Goal: Navigation & Orientation: Find specific page/section

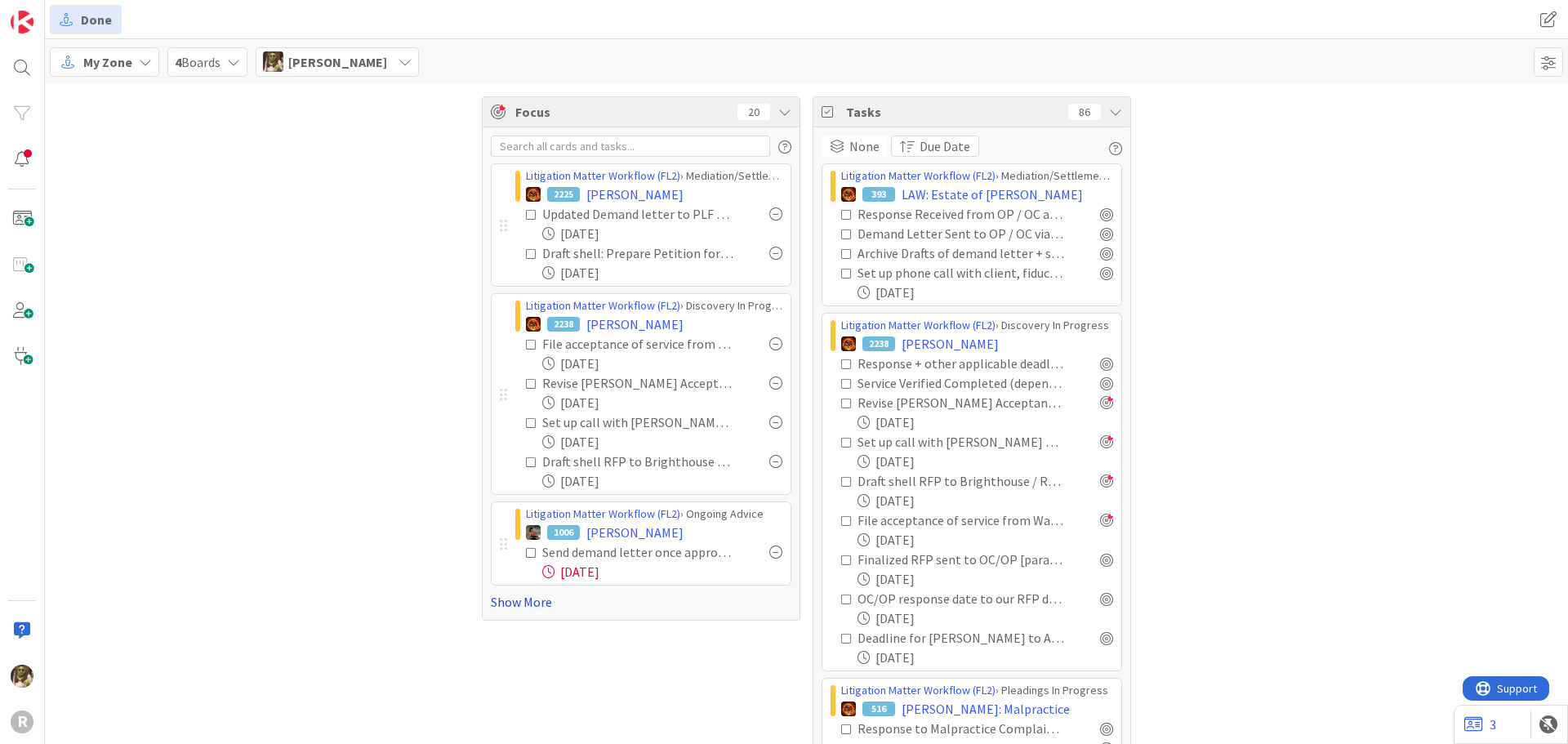
click at [519, 601] on link "Show More" at bounding box center [641, 602] width 301 height 19
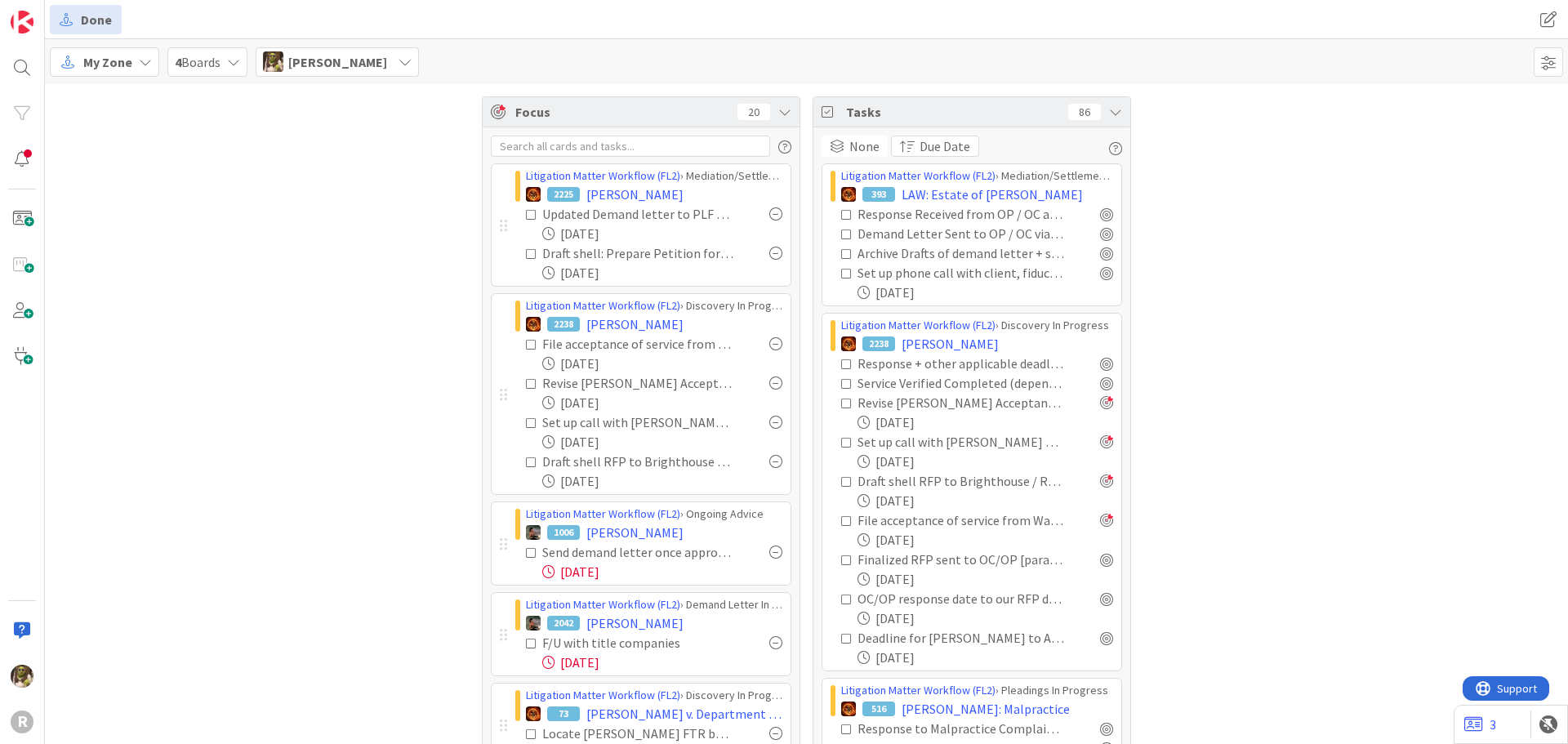
click at [769, 345] on div at bounding box center [775, 344] width 13 height 13
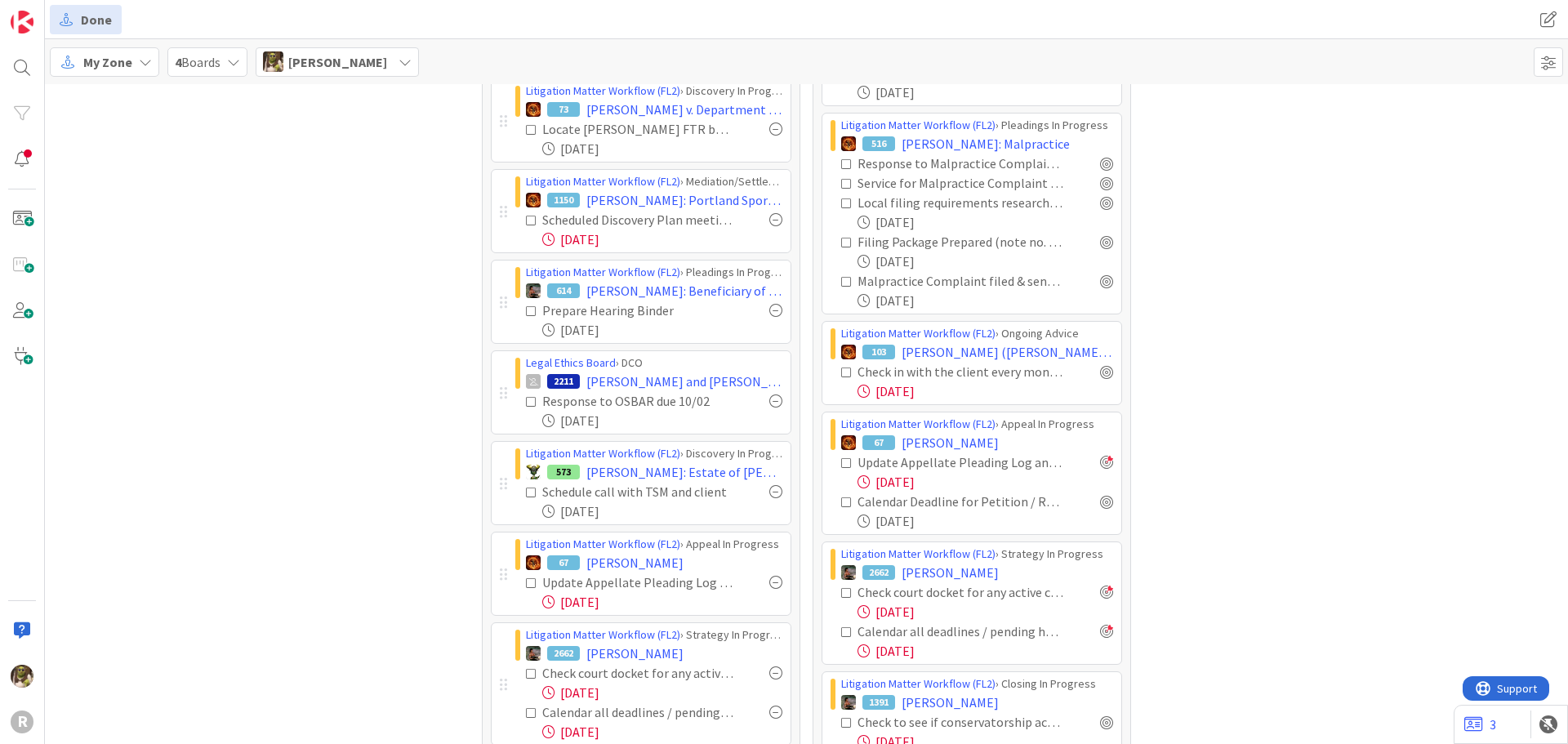
scroll to position [572, 0]
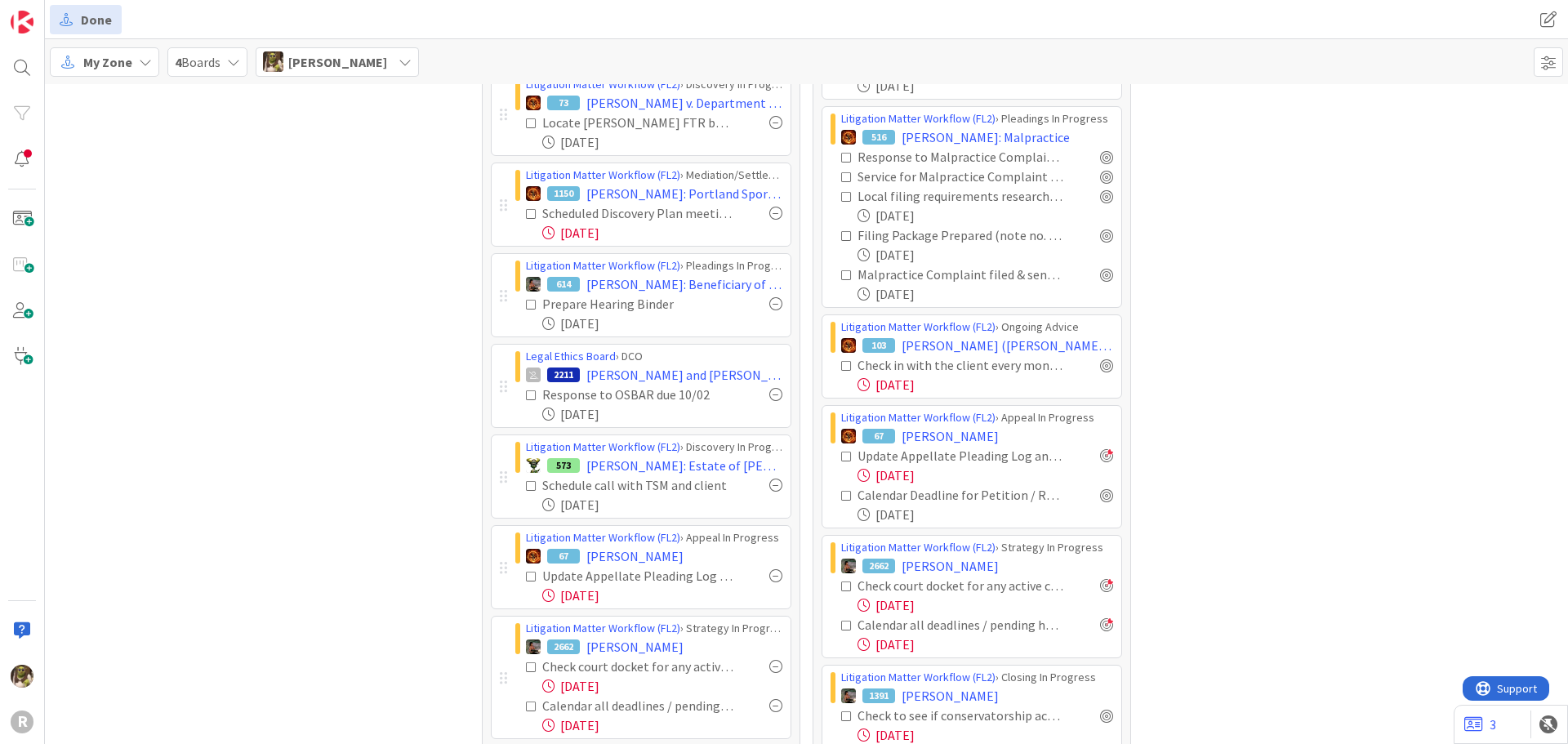
click at [769, 398] on div at bounding box center [775, 394] width 13 height 13
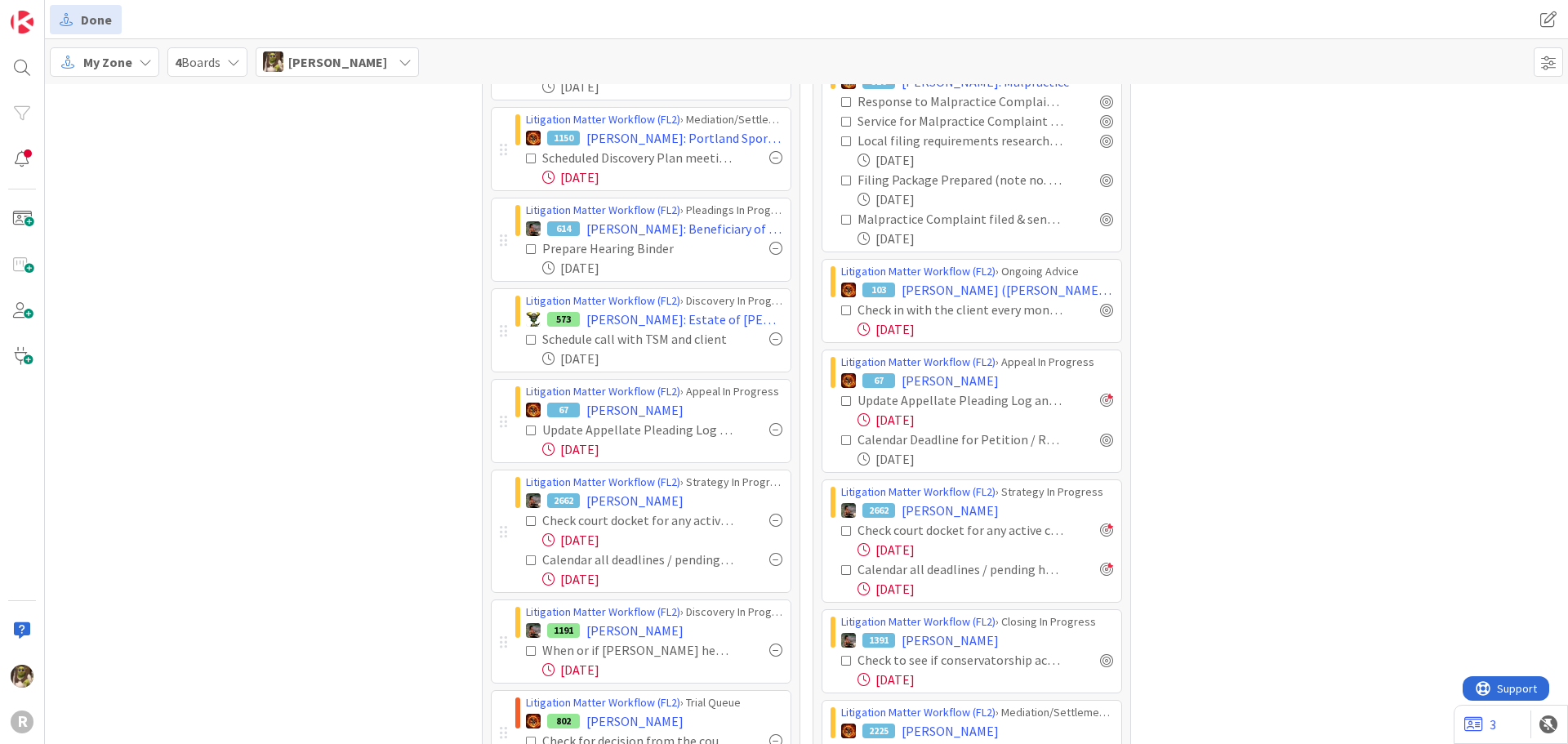
scroll to position [654, 0]
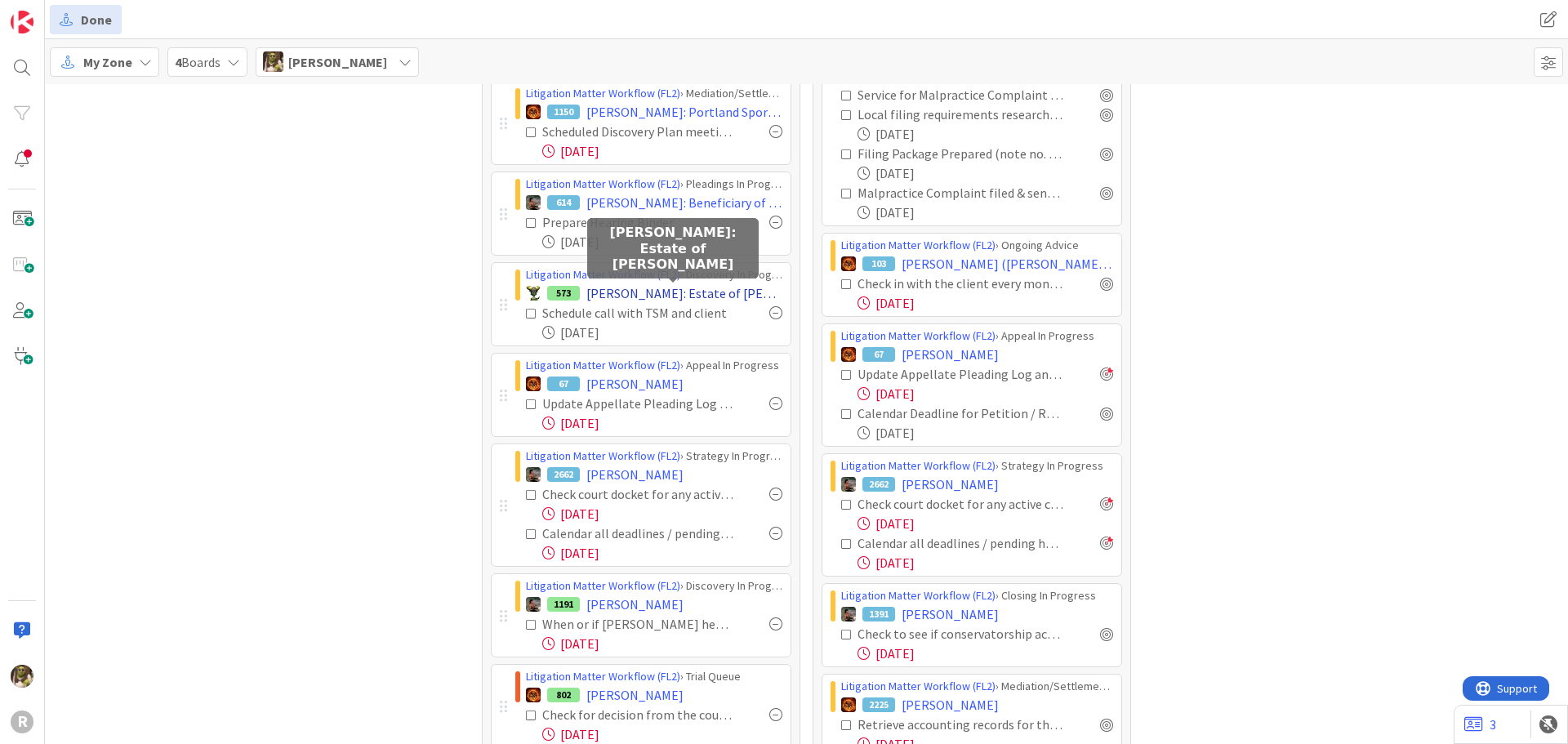
click at [705, 291] on span "[PERSON_NAME]: Estate of [PERSON_NAME]" at bounding box center [685, 293] width 196 height 19
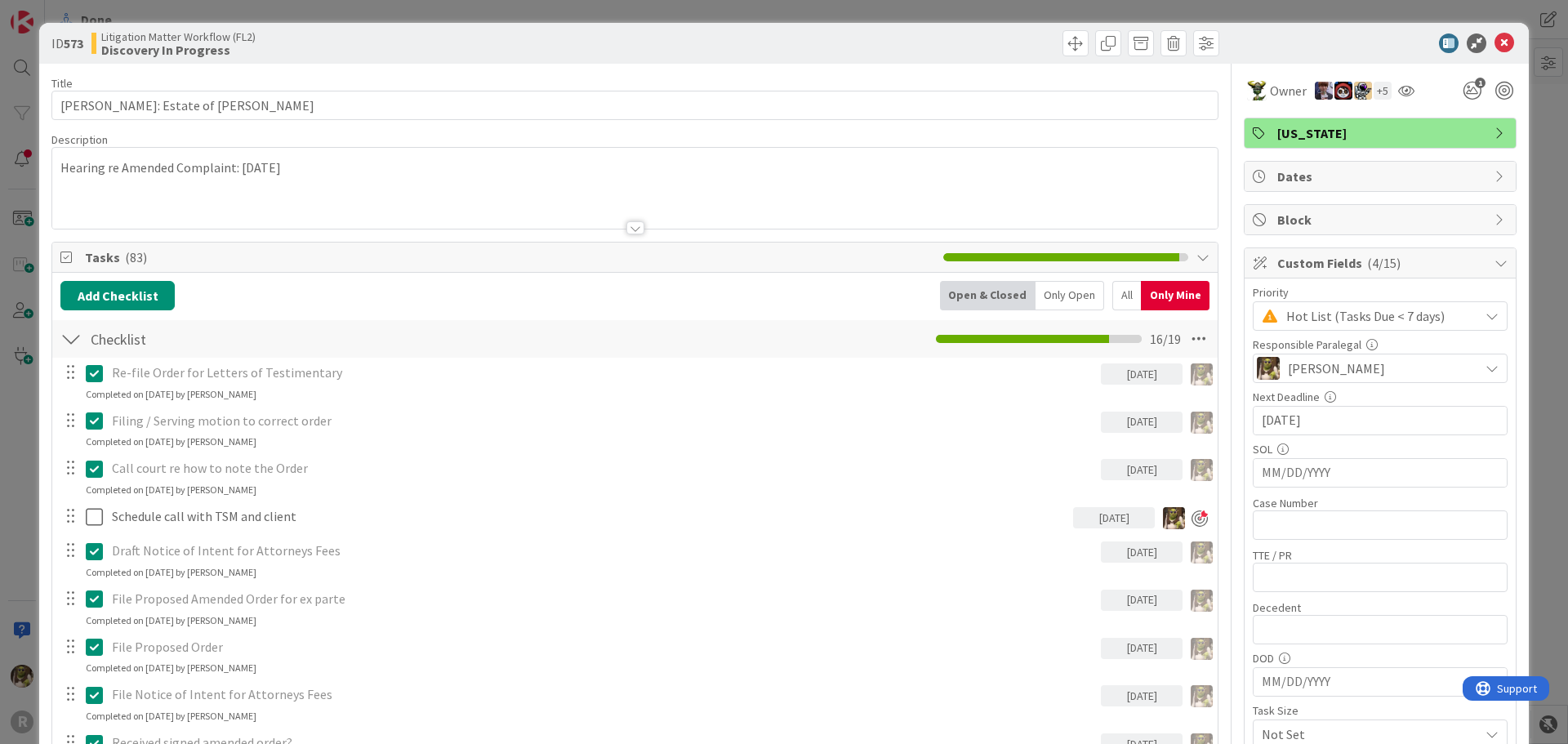
click at [1505, 39] on div "ID 573 Litigation Matter Workflow (FL2) Discovery In Progress" at bounding box center [784, 43] width 1490 height 41
click at [1494, 43] on icon at bounding box center [1504, 43] width 19 height 19
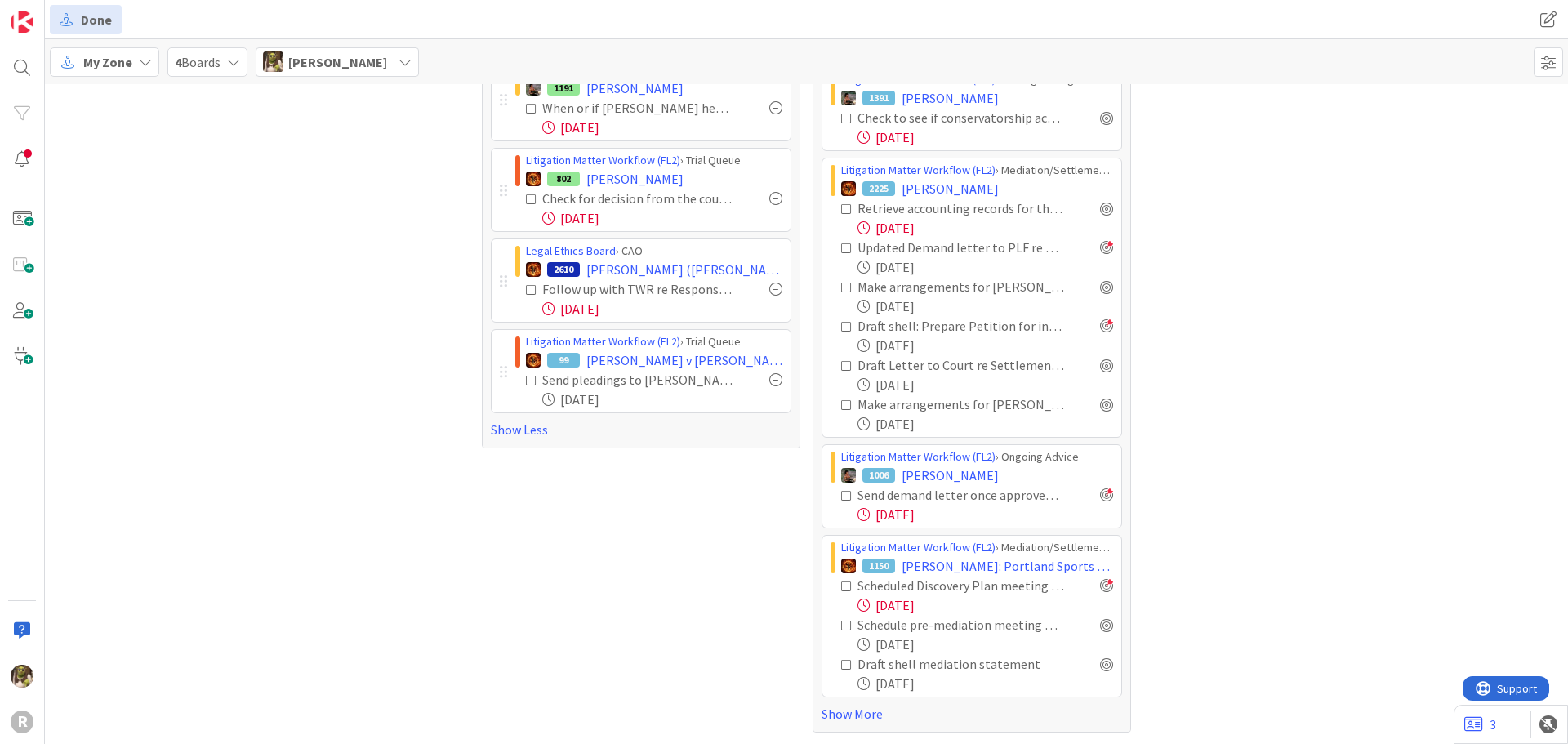
scroll to position [1171, 0]
click at [18, 61] on div at bounding box center [22, 68] width 32 height 32
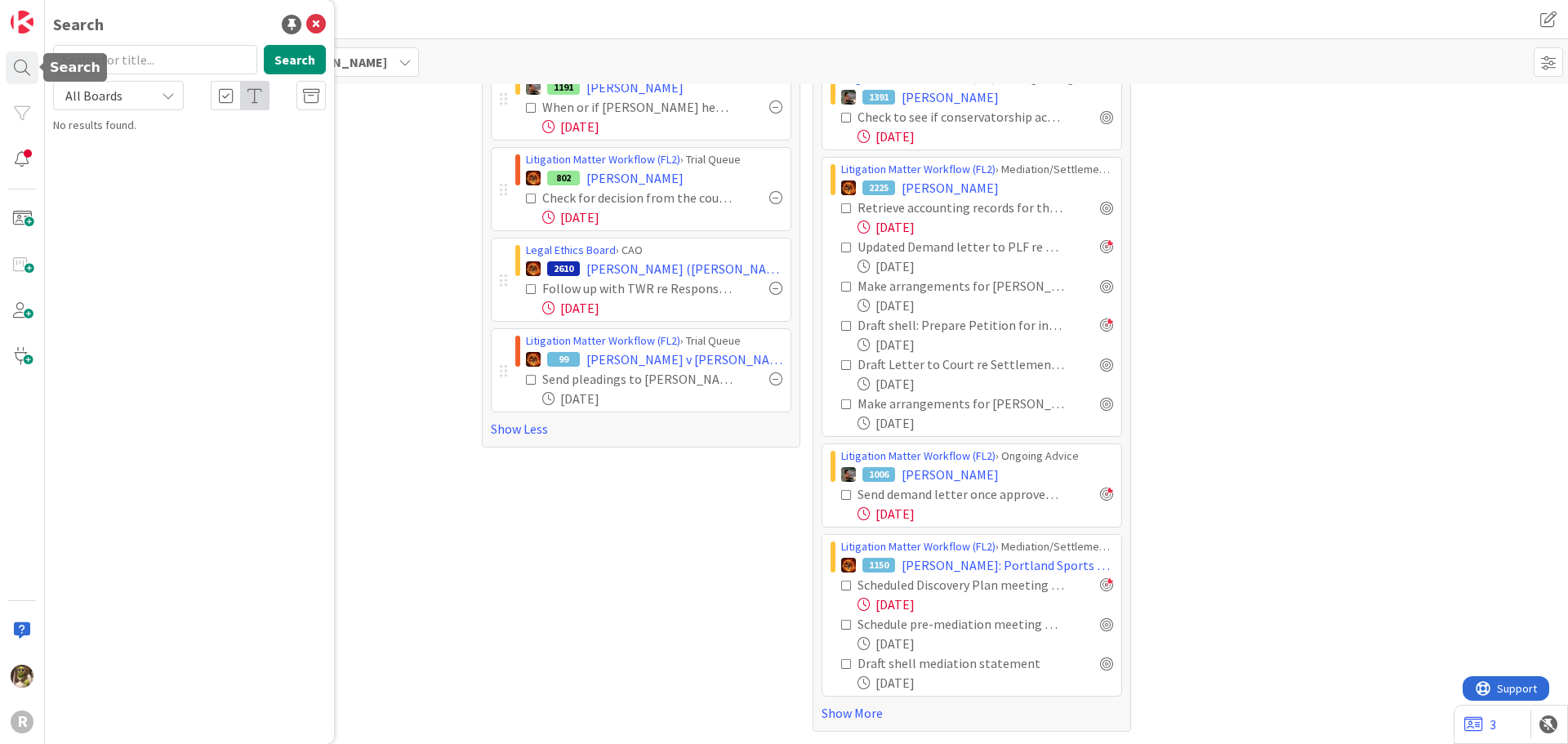
click at [140, 61] on input "text" at bounding box center [155, 60] width 204 height 30
type input "[PERSON_NAME]"
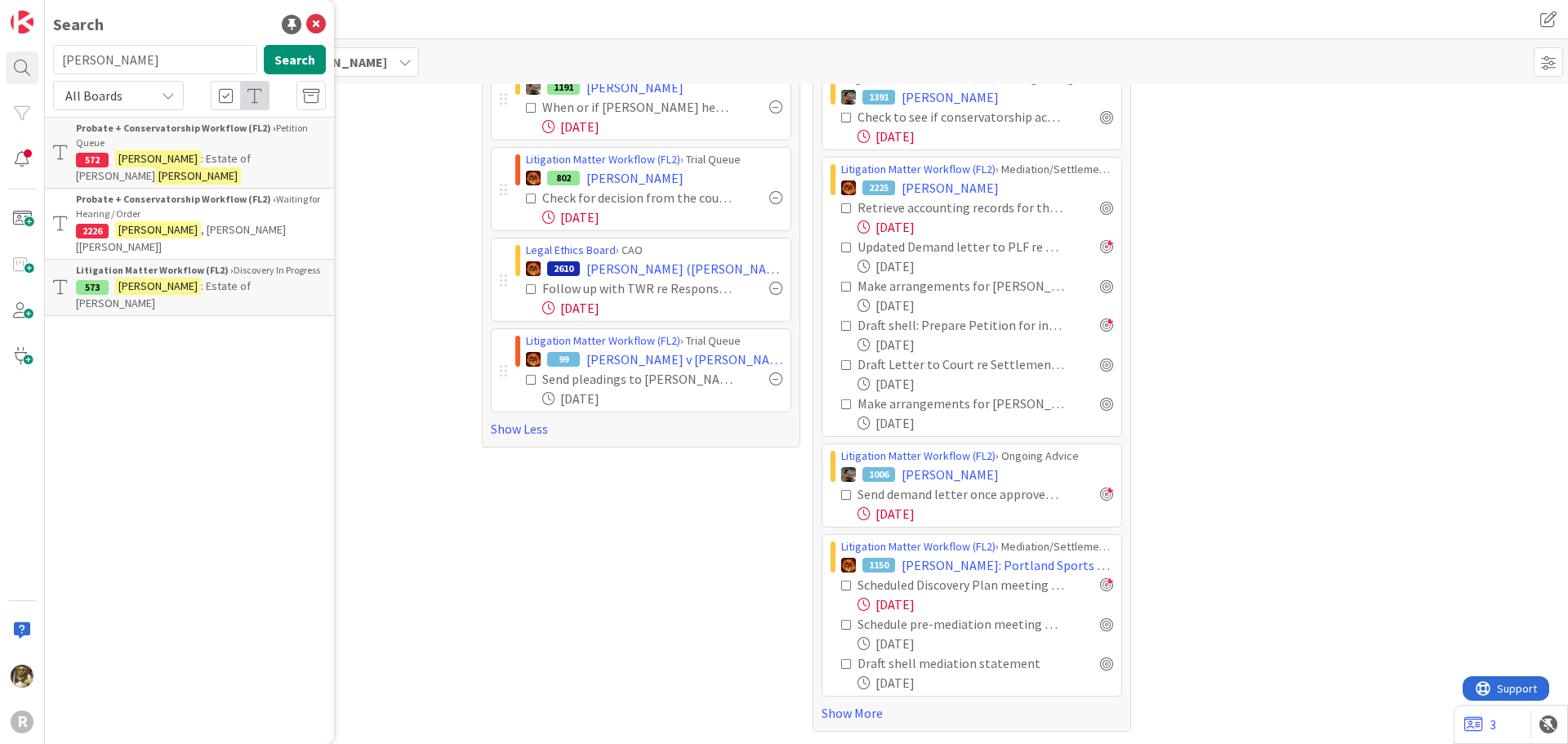
click at [236, 279] on span ": Estate of [PERSON_NAME]" at bounding box center [163, 295] width 175 height 32
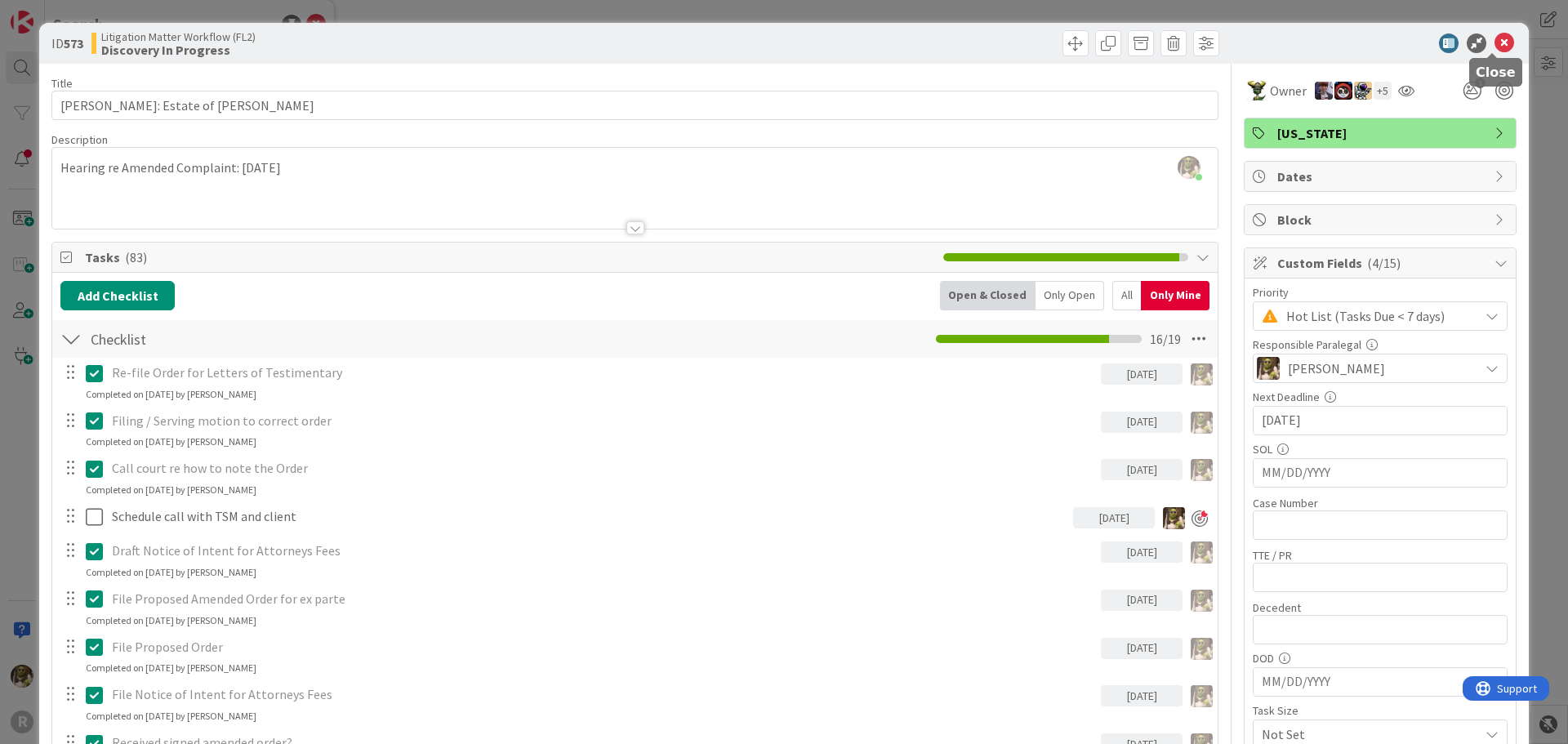
click at [1494, 44] on icon at bounding box center [1504, 43] width 19 height 19
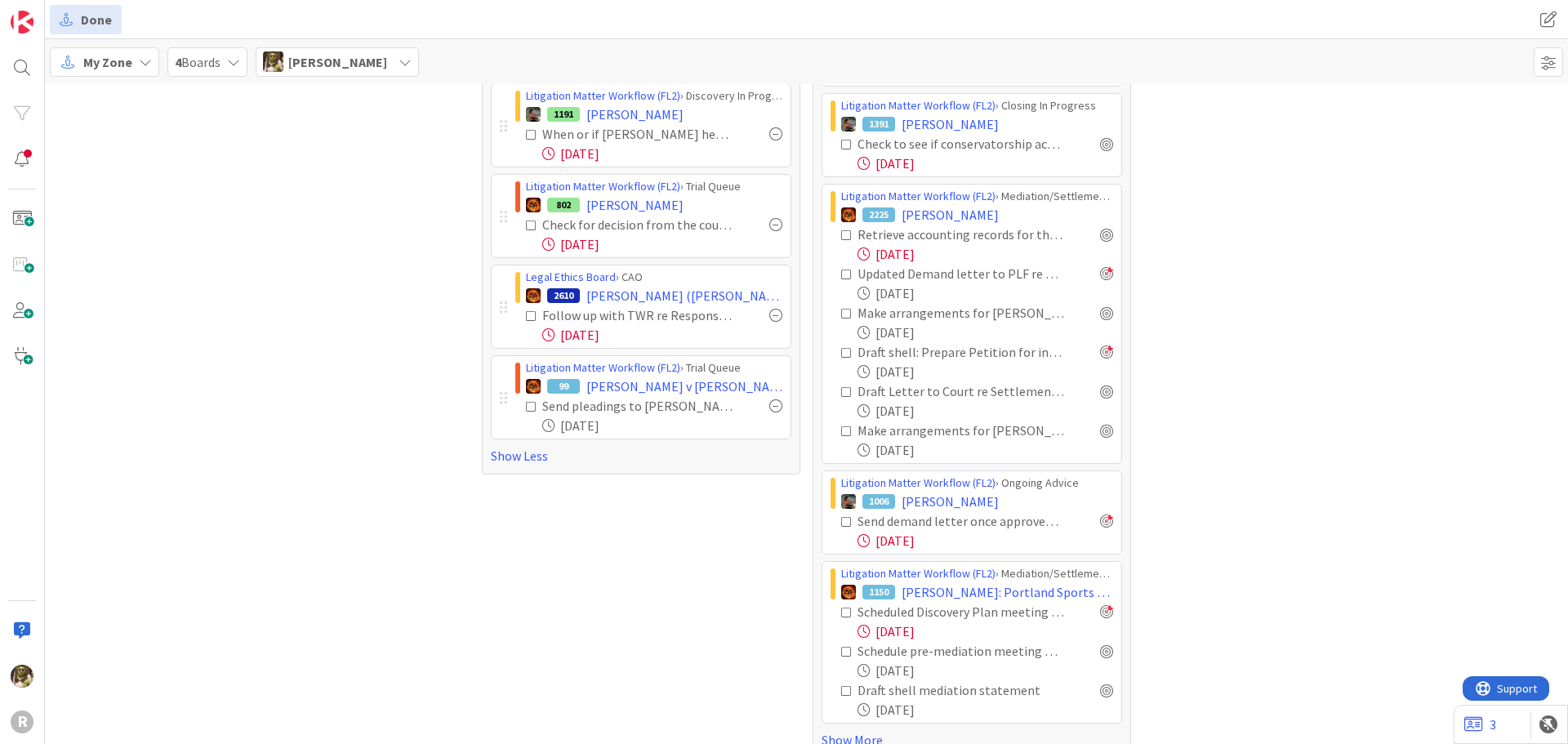
scroll to position [1171, 0]
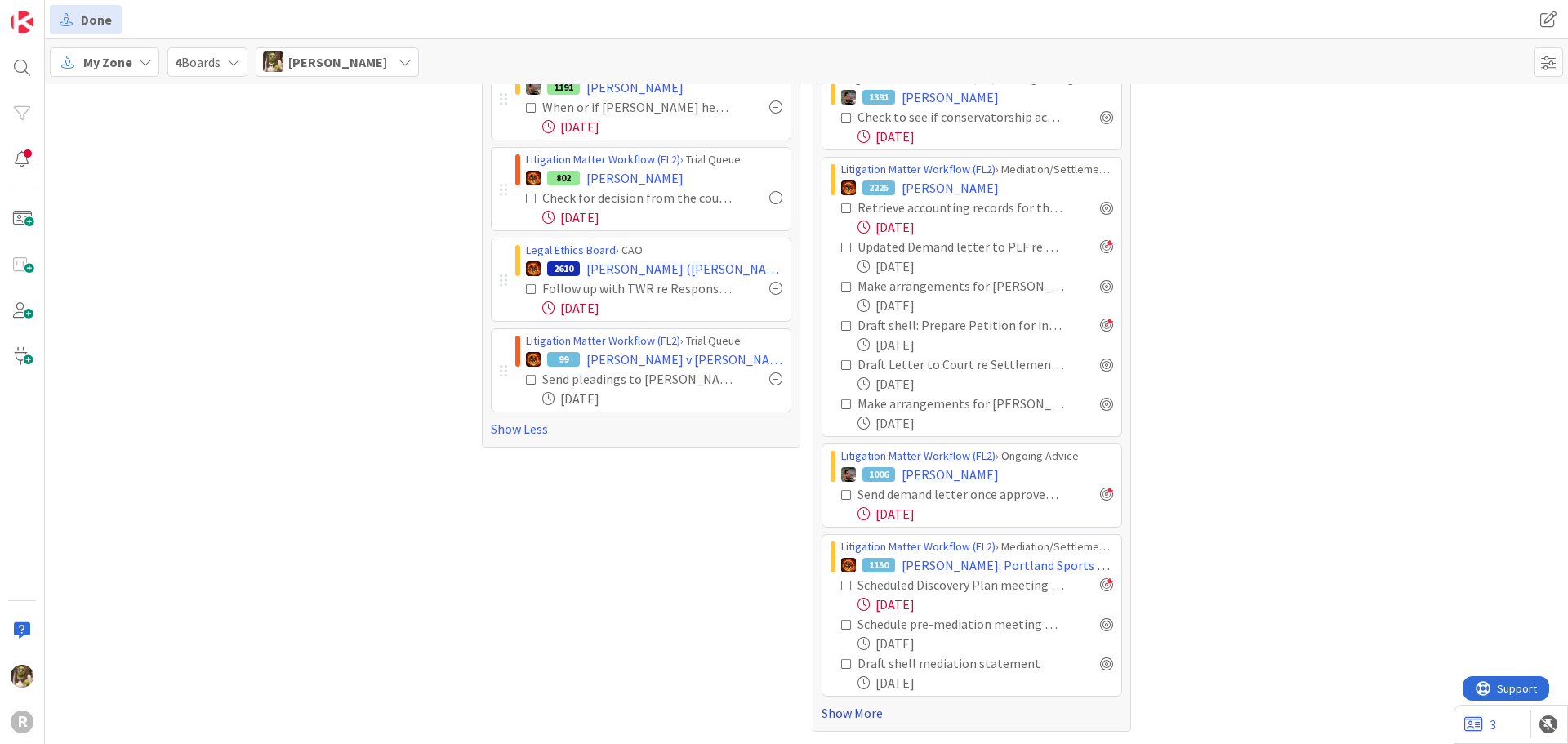
click at [872, 722] on link "Show More" at bounding box center [972, 713] width 301 height 19
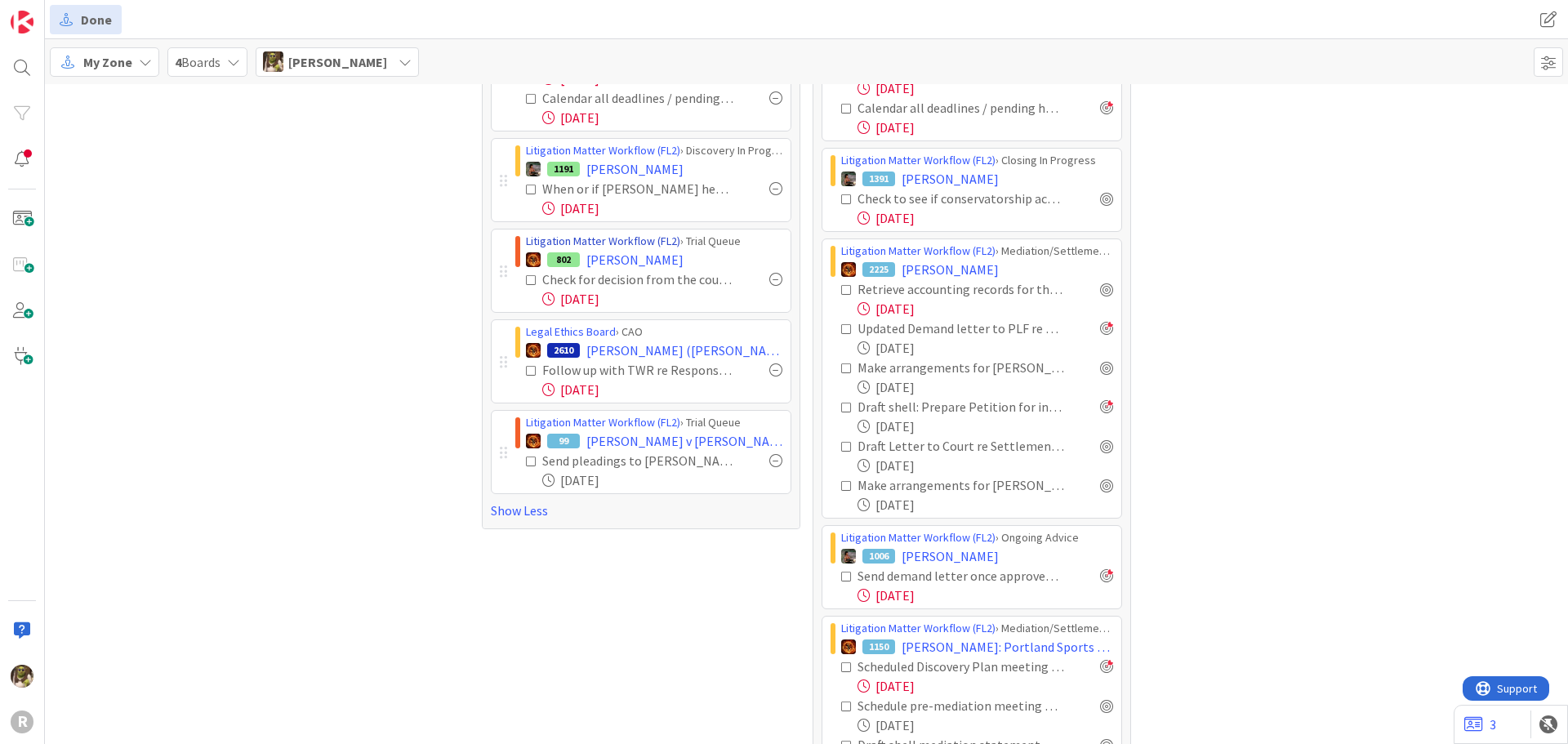
scroll to position [1007, 0]
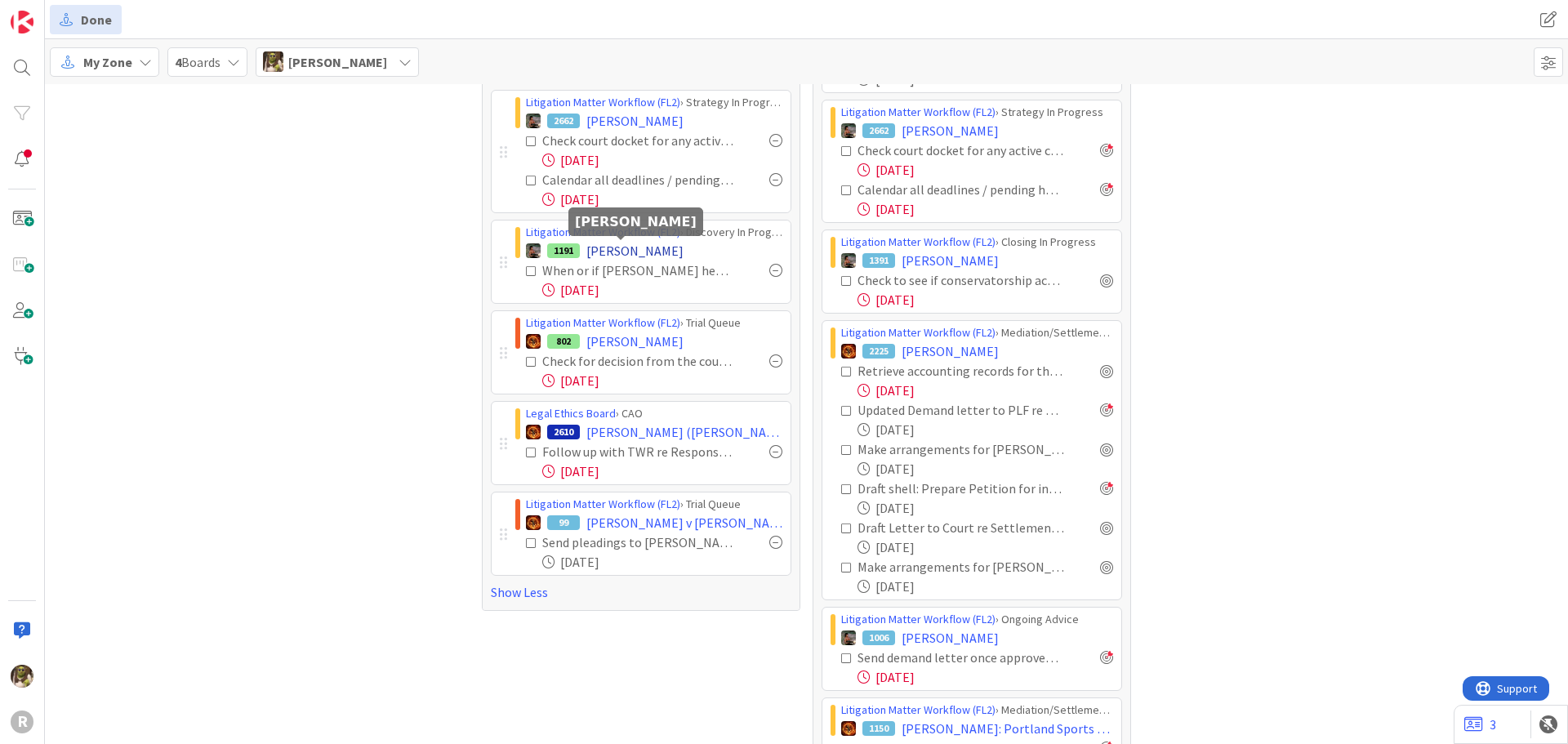
click at [624, 247] on span "[PERSON_NAME]" at bounding box center [635, 251] width 97 height 19
